Goal: Information Seeking & Learning: Find specific fact

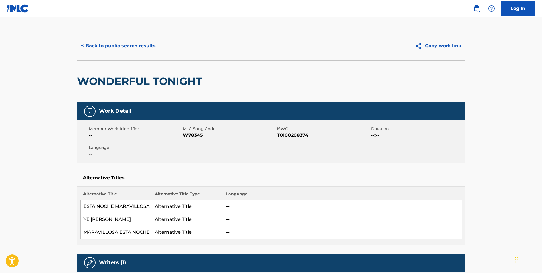
click at [144, 47] on button "< Back to public search results" at bounding box center [118, 46] width 82 height 14
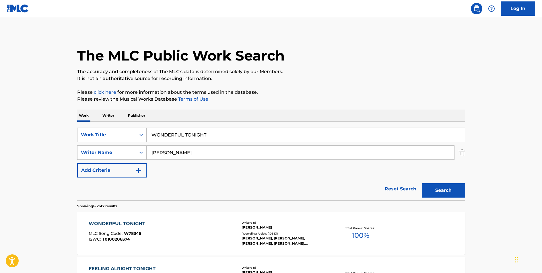
click at [188, 136] on input "WONDERFUL TONIGHT" at bounding box center [306, 135] width 318 height 14
type input "LOLA MY LOVE"
type input "BUCKINGHAM"
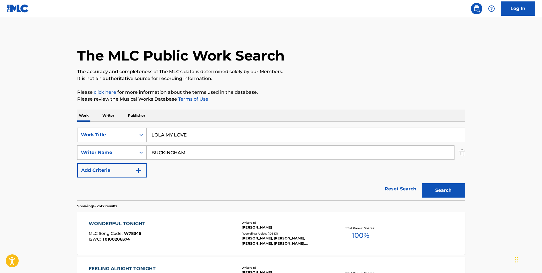
click at [422, 183] on button "Search" at bounding box center [443, 190] width 43 height 14
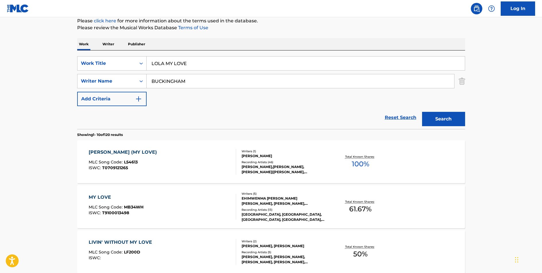
scroll to position [73, 0]
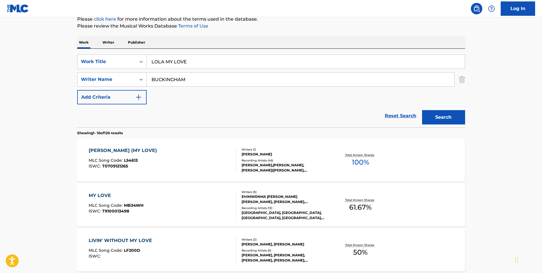
click at [105, 149] on div "[PERSON_NAME] (MY LOVE)" at bounding box center [124, 150] width 71 height 7
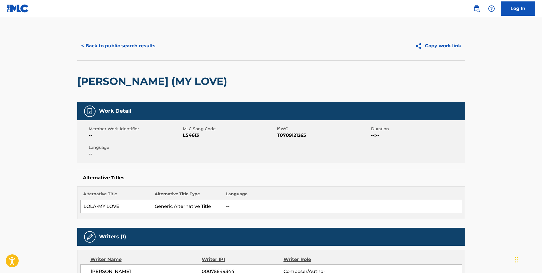
click at [190, 134] on span "L54613" at bounding box center [229, 135] width 93 height 7
copy span "L54613"
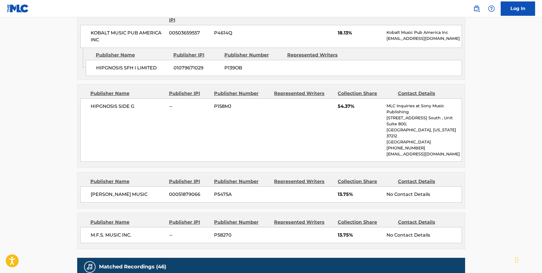
scroll to position [295, 0]
